Goal: Task Accomplishment & Management: Manage account settings

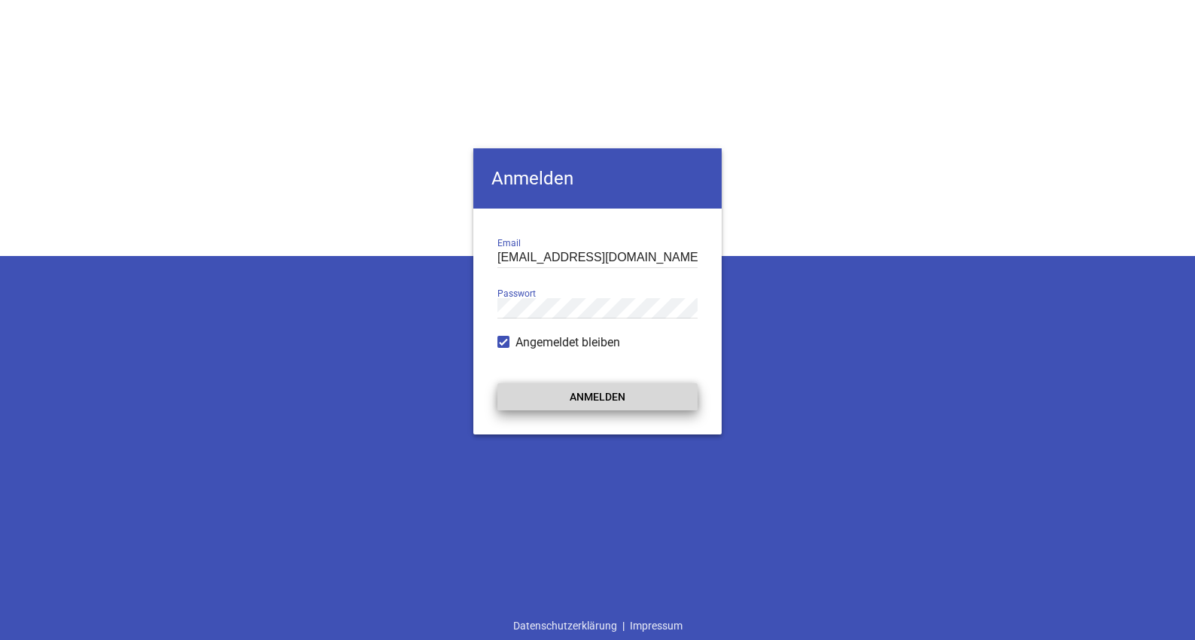
click at [583, 397] on button "Anmelden" at bounding box center [597, 396] width 200 height 27
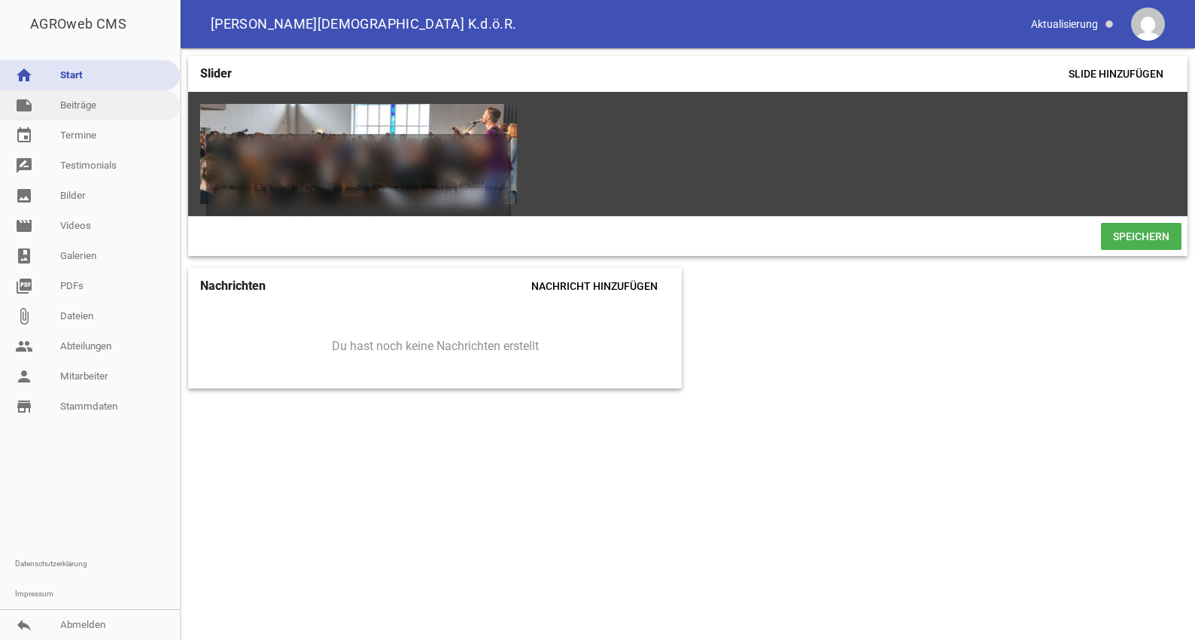
click at [78, 108] on link "note Beiträge" at bounding box center [90, 105] width 180 height 30
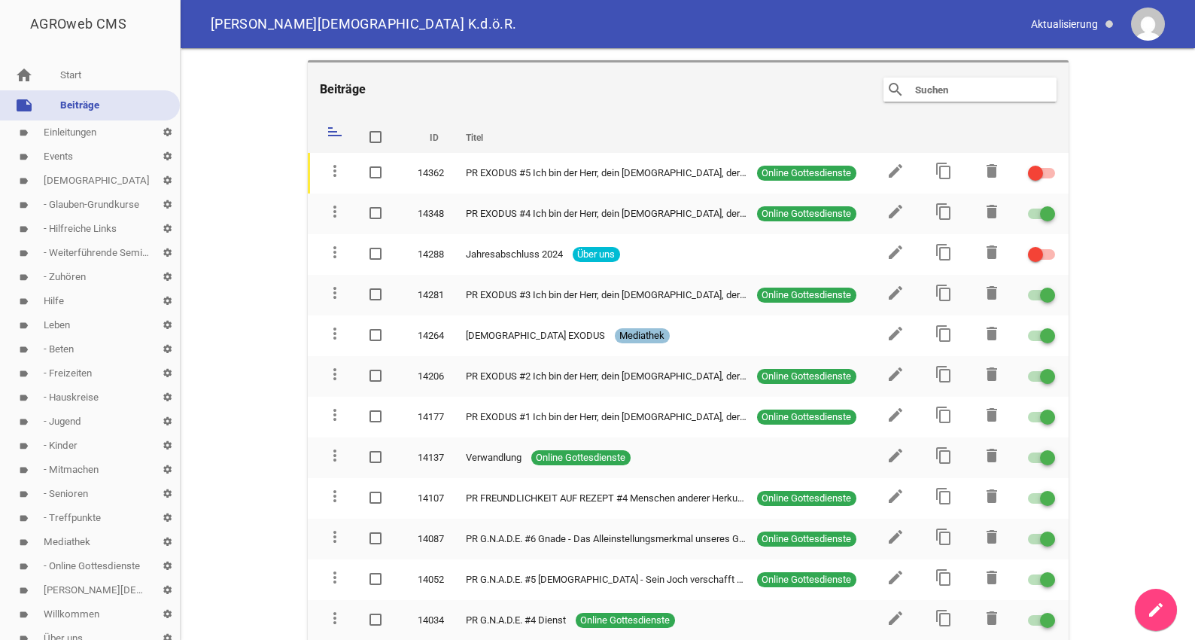
click at [65, 156] on link "label Events settings" at bounding box center [90, 157] width 180 height 24
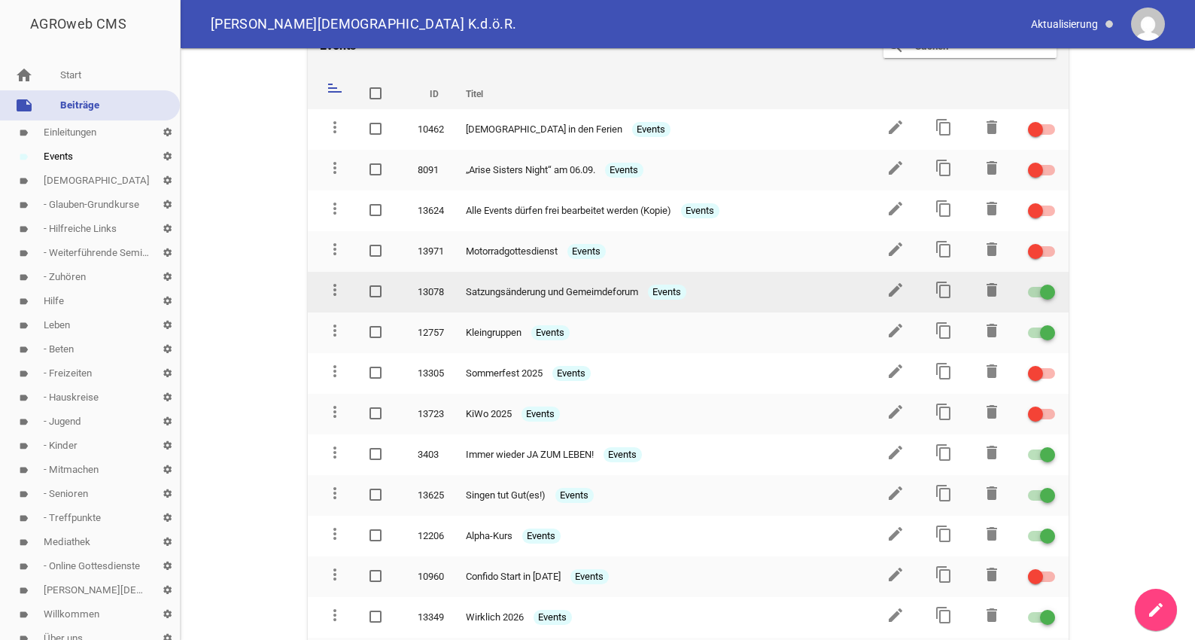
scroll to position [77, 0]
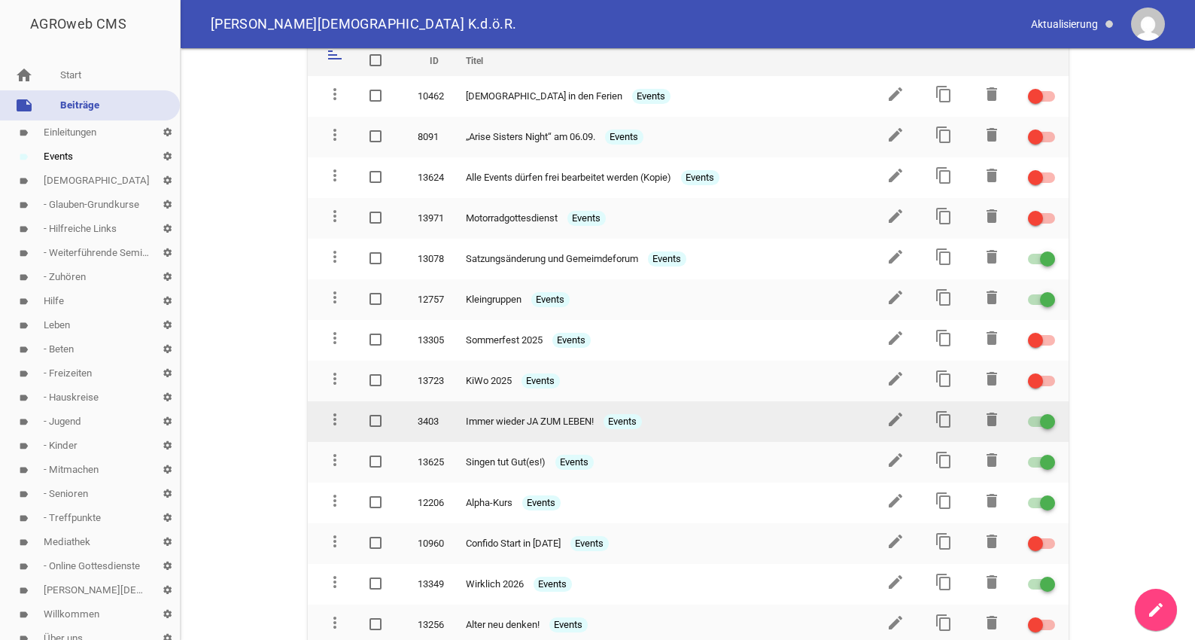
click at [584, 419] on span "Immer wieder JA ZUM LEBEN!" at bounding box center [530, 421] width 128 height 15
click at [896, 416] on icon "edit" at bounding box center [896, 419] width 18 height 18
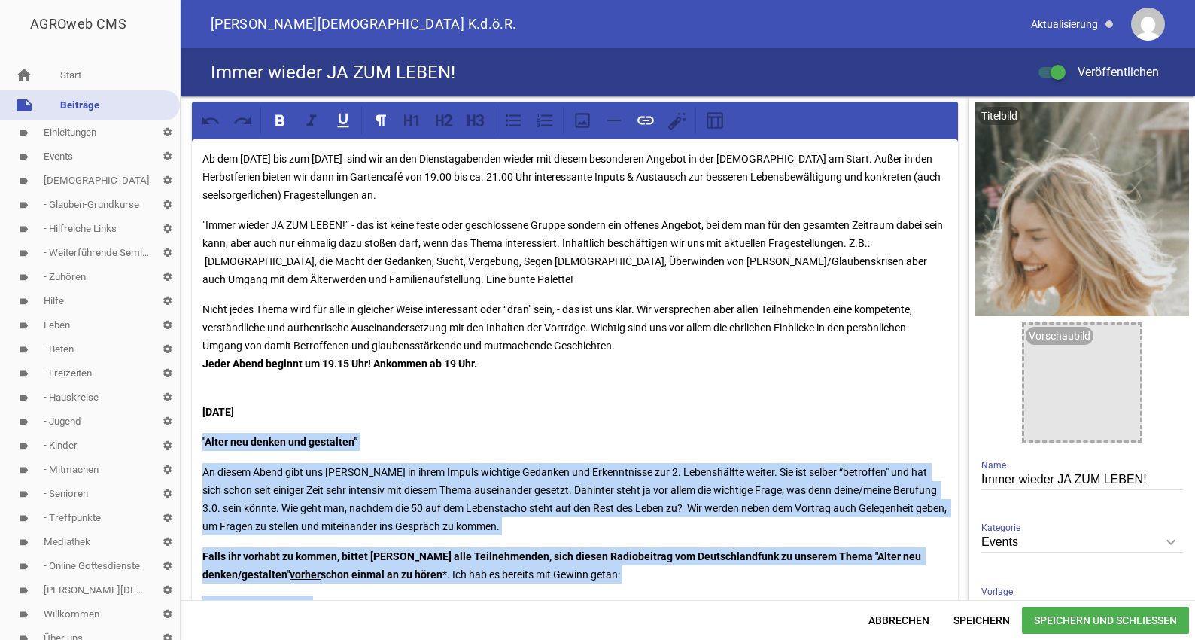
drag, startPoint x: 469, startPoint y: 388, endPoint x: 199, endPoint y: 439, distance: 274.9
click at [199, 439] on div "Ab dem [DATE] bis zum [DATE] sind wir an den Dienstagabenden wieder mit diesem …" at bounding box center [575, 615] width 766 height 953
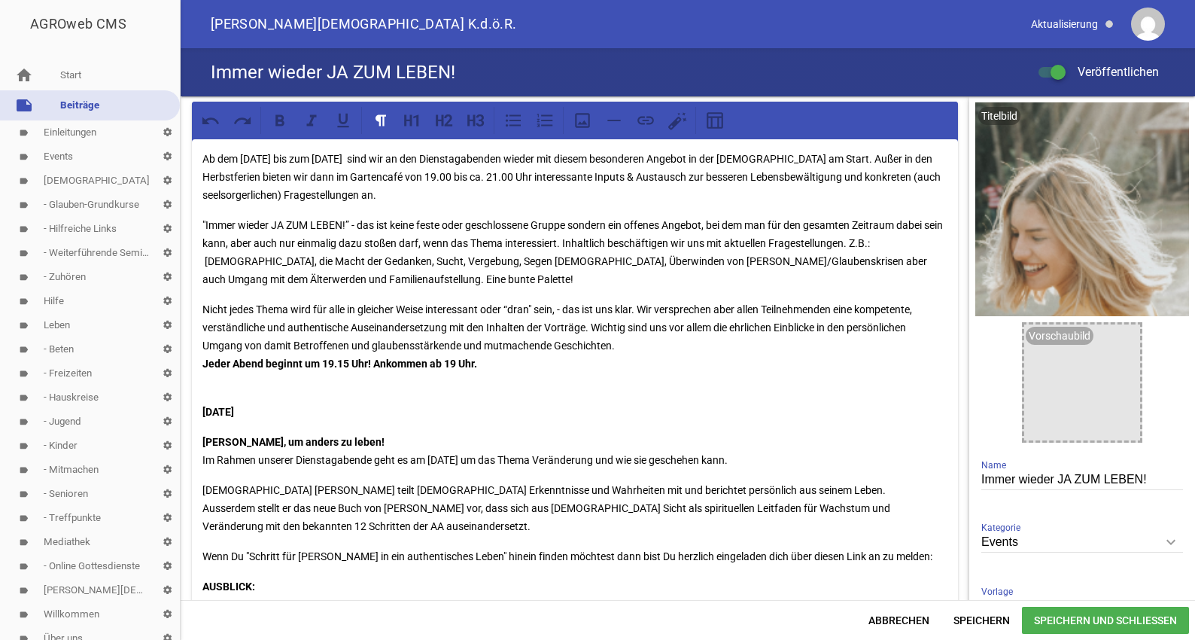
click at [234, 411] on strong "[DATE]" at bounding box center [218, 412] width 32 height 12
click at [744, 464] on p "[PERSON_NAME], um anders zu leben! Im Rahmen unserer Dienstagabende geht es am …" at bounding box center [574, 451] width 745 height 36
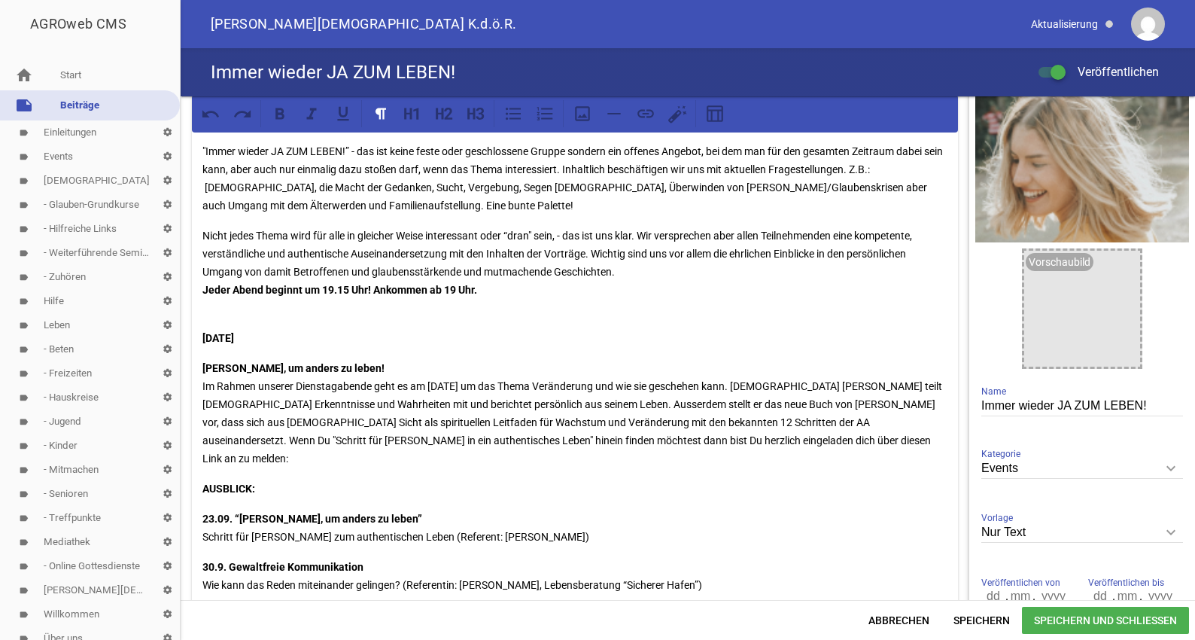
scroll to position [77, 0]
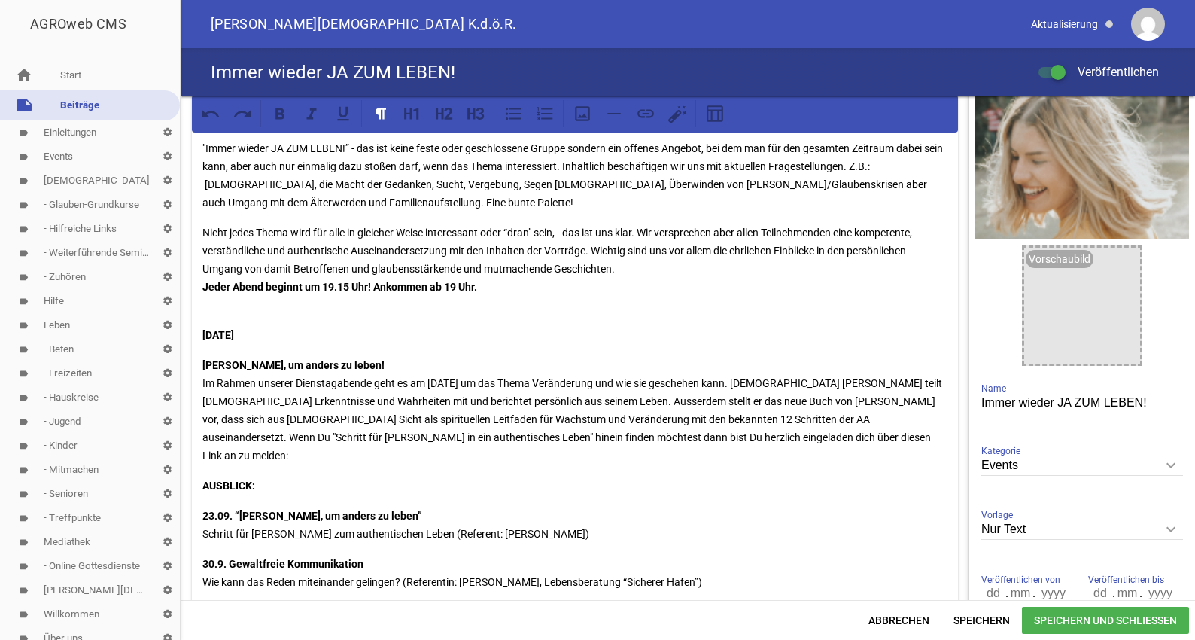
click at [780, 440] on p "[PERSON_NAME], um anders zu leben! Im Rahmen unserer Dienstagabende geht es am …" at bounding box center [574, 410] width 745 height 108
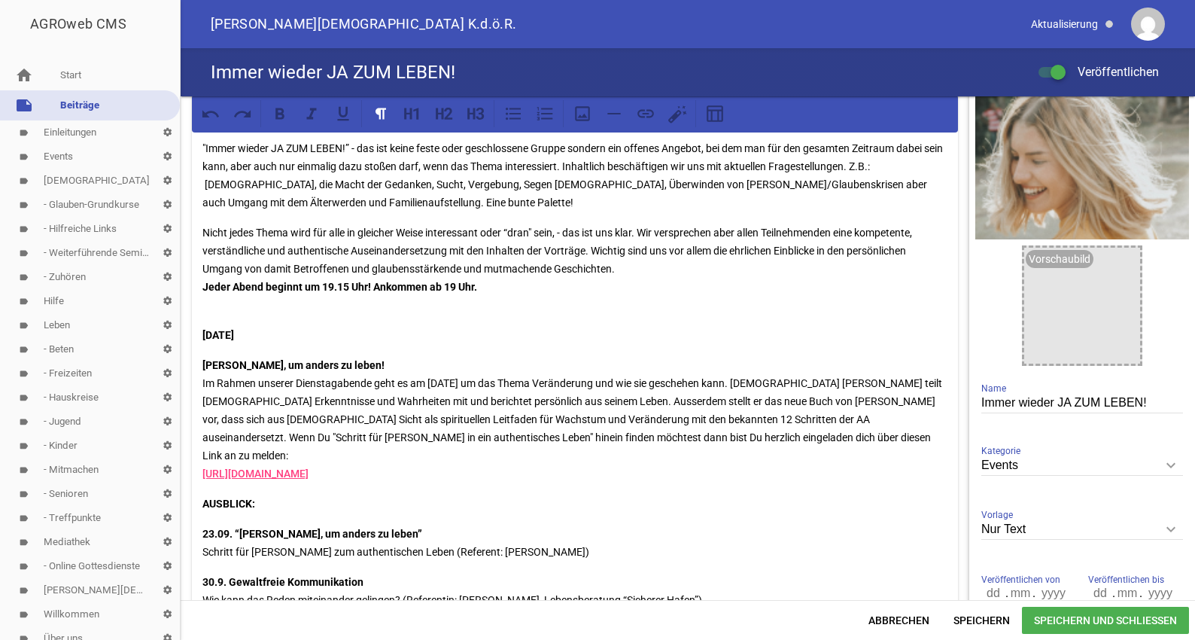
click at [1060, 616] on span "Speichern und Schließen" at bounding box center [1105, 620] width 167 height 27
